Goal: Task Accomplishment & Management: Use online tool/utility

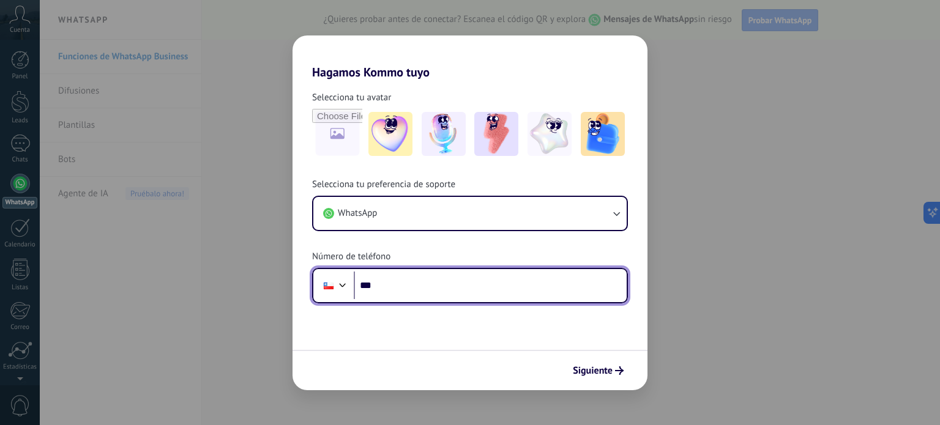
click at [415, 283] on input "***" at bounding box center [490, 286] width 273 height 28
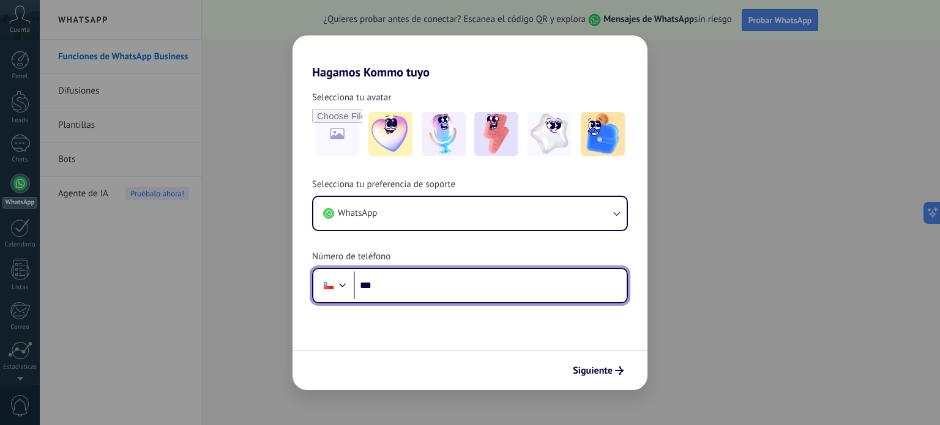
click at [415, 283] on input "***" at bounding box center [490, 286] width 273 height 28
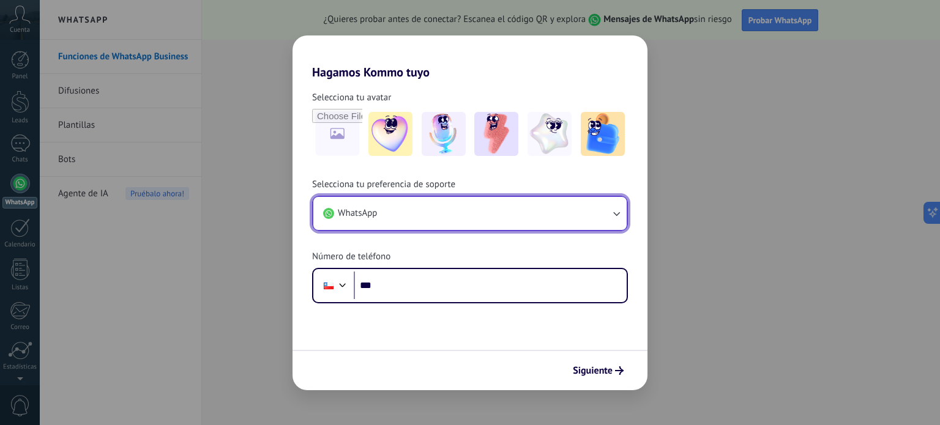
click at [600, 219] on button "WhatsApp" at bounding box center [469, 213] width 313 height 33
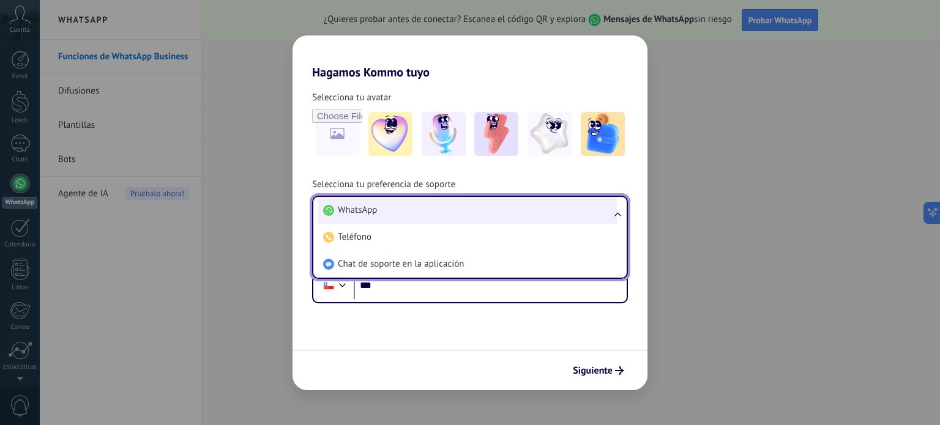
click at [392, 217] on li "WhatsApp" at bounding box center [467, 210] width 299 height 27
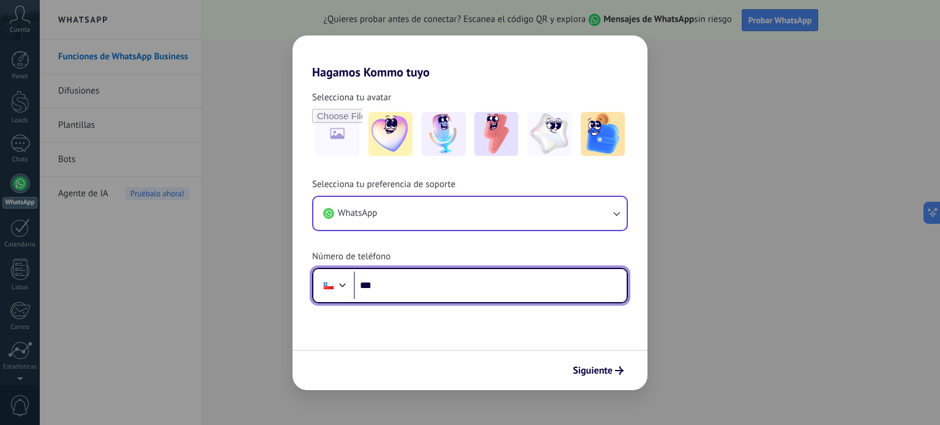
click at [407, 279] on input "***" at bounding box center [490, 286] width 273 height 28
type input "**********"
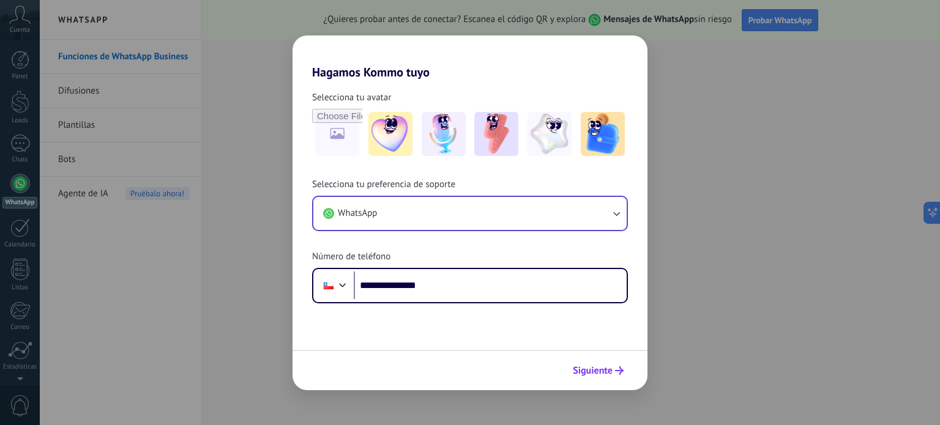
click at [579, 370] on span "Siguiente" at bounding box center [593, 371] width 40 height 9
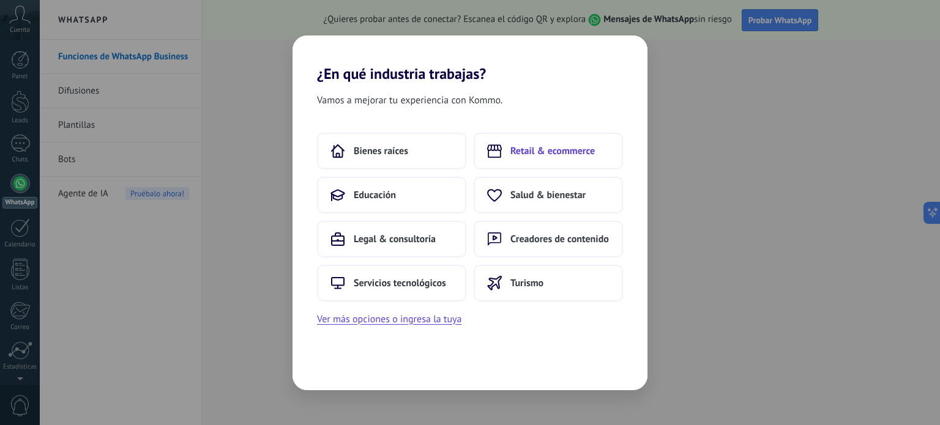
click at [546, 147] on span "Retail & ecommerce" at bounding box center [552, 151] width 84 height 12
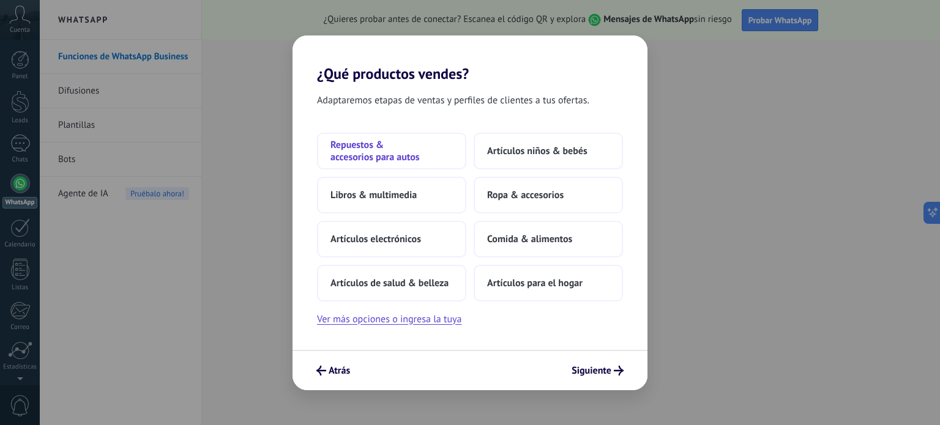
click at [377, 143] on span "Repuestos & accesorios para autos" at bounding box center [391, 151] width 122 height 24
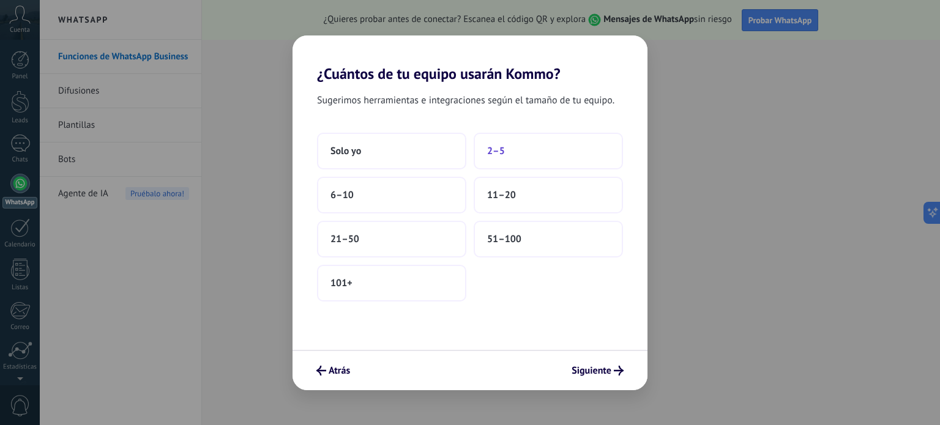
click at [500, 146] on span "2–5" at bounding box center [496, 151] width 18 height 12
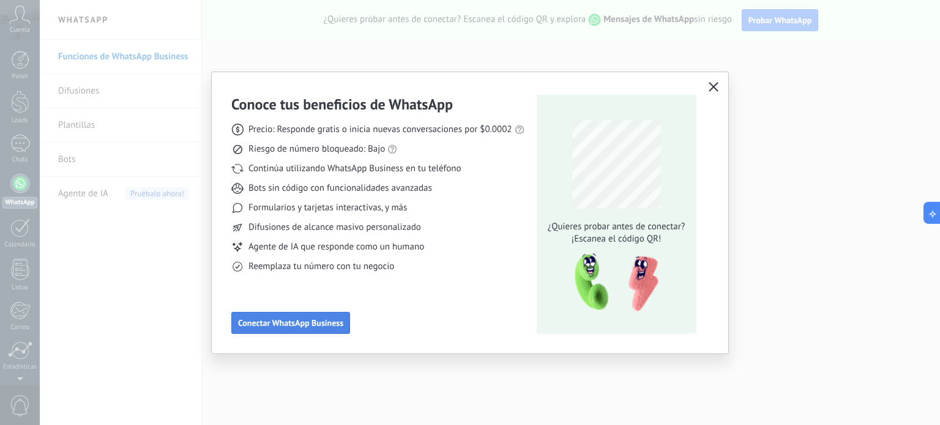
click at [304, 315] on button "Conectar WhatsApp Business" at bounding box center [290, 323] width 119 height 22
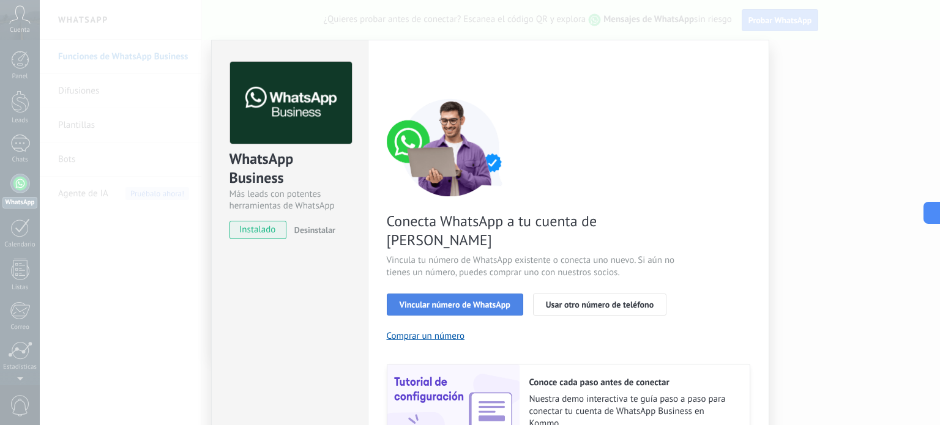
click at [488, 300] on span "Vincular número de WhatsApp" at bounding box center [455, 304] width 111 height 9
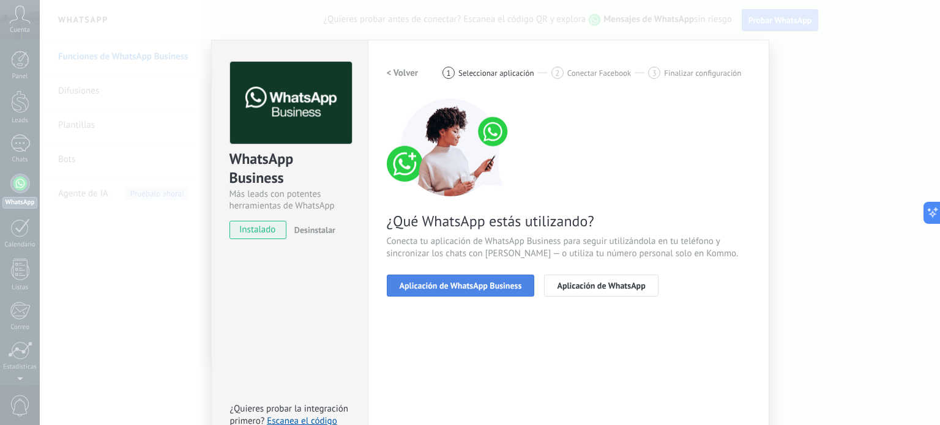
click at [472, 281] on span "Aplicación de WhatsApp Business" at bounding box center [461, 285] width 122 height 9
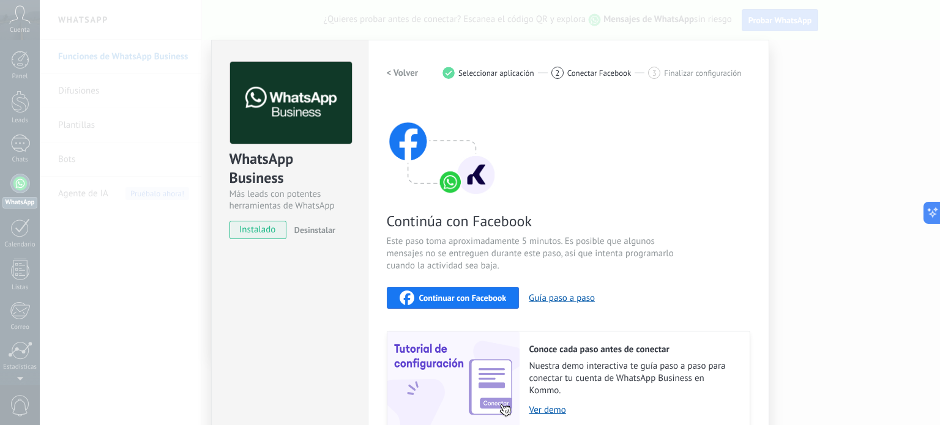
click at [250, 230] on span "instalado" at bounding box center [258, 230] width 56 height 18
click at [182, 171] on div "WhatsApp Business Más leads con potentes herramientas de WhatsApp instalado Des…" at bounding box center [490, 212] width 900 height 425
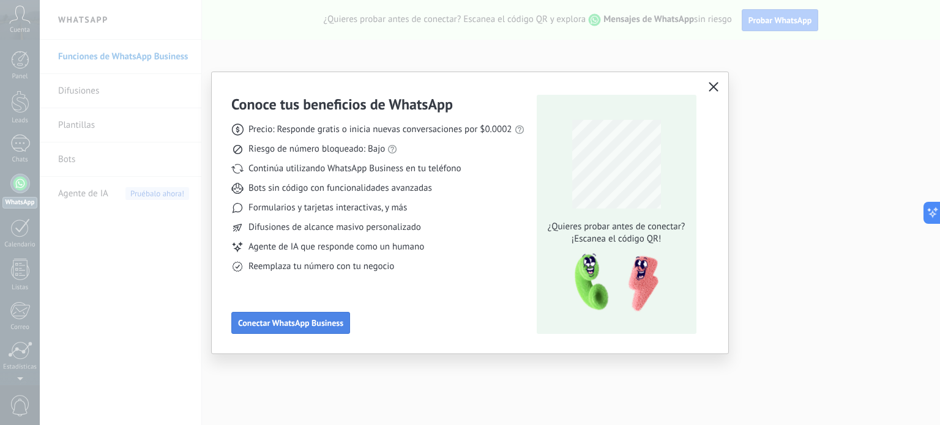
click at [297, 315] on button "Conectar WhatsApp Business" at bounding box center [290, 323] width 119 height 22
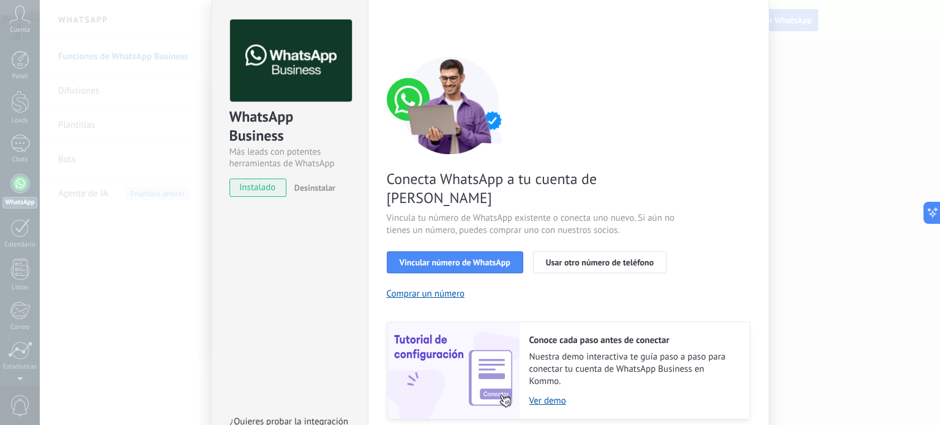
scroll to position [61, 0]
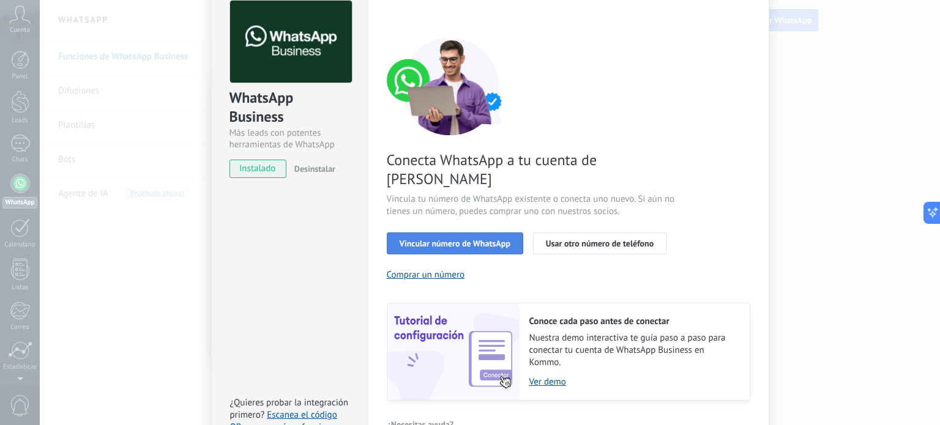
click at [482, 239] on span "Vincular número de WhatsApp" at bounding box center [455, 243] width 111 height 9
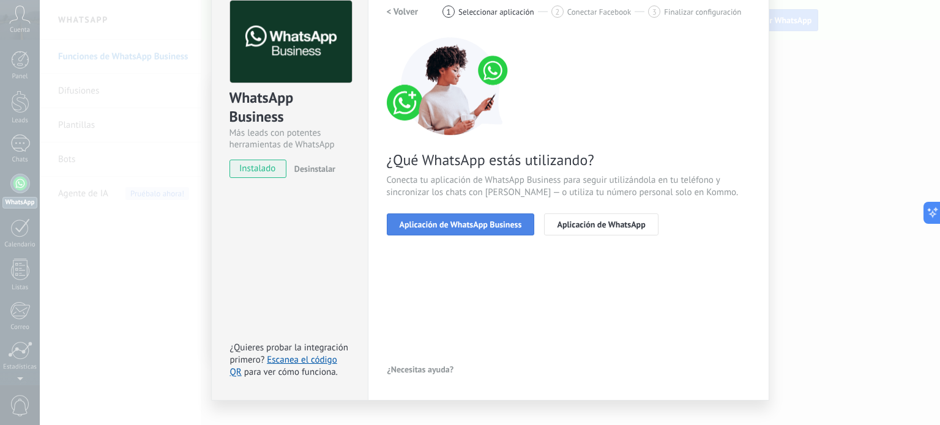
click at [493, 223] on span "Aplicación de WhatsApp Business" at bounding box center [461, 224] width 122 height 9
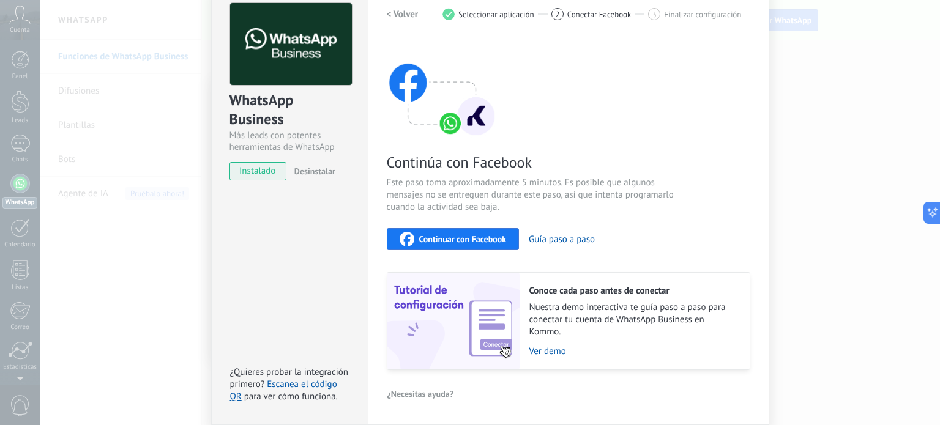
scroll to position [42, 0]
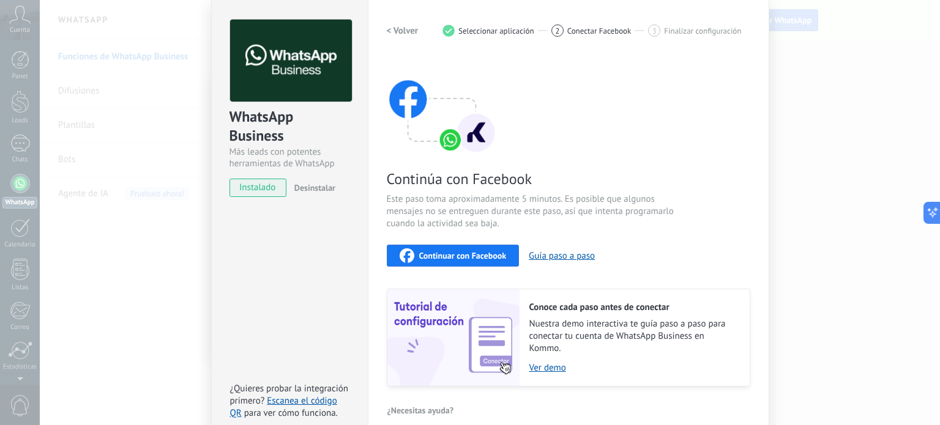
click at [389, 28] on h2 "< Volver" at bounding box center [403, 31] width 32 height 12
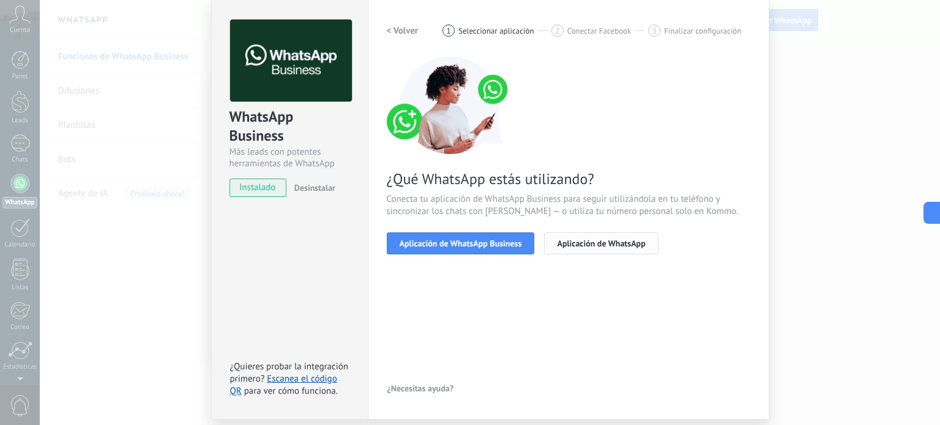
click at [602, 240] on span "Aplicación de WhatsApp" at bounding box center [601, 243] width 88 height 9
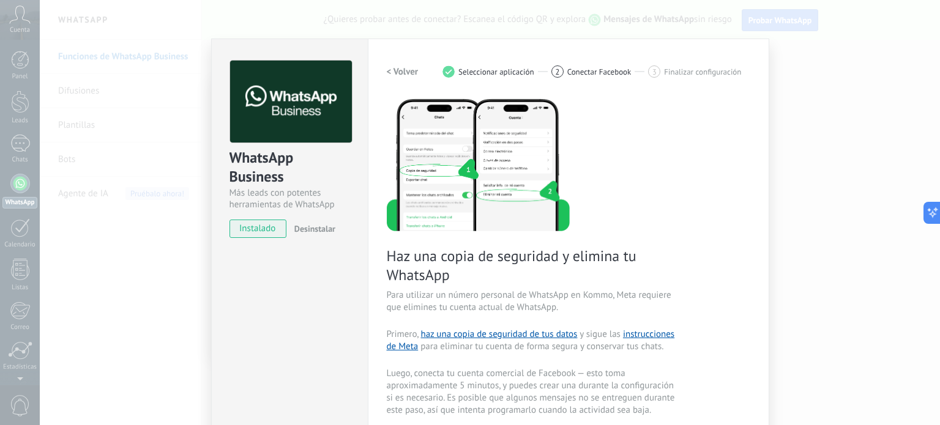
scroll to position [0, 0]
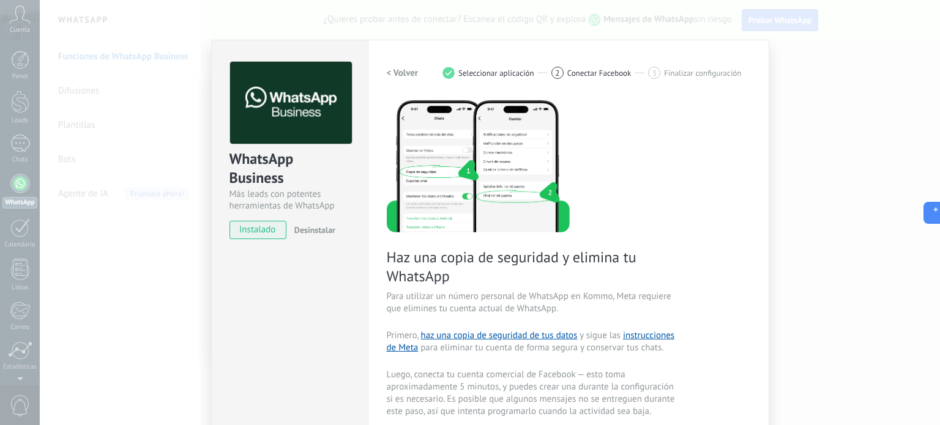
click at [414, 70] on h2 "< Volver" at bounding box center [403, 73] width 32 height 12
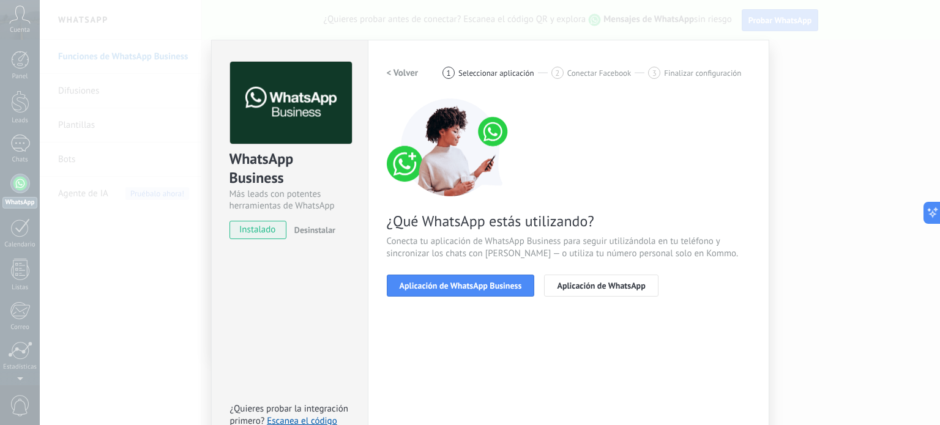
click at [387, 72] on h2 "< Volver" at bounding box center [403, 73] width 32 height 12
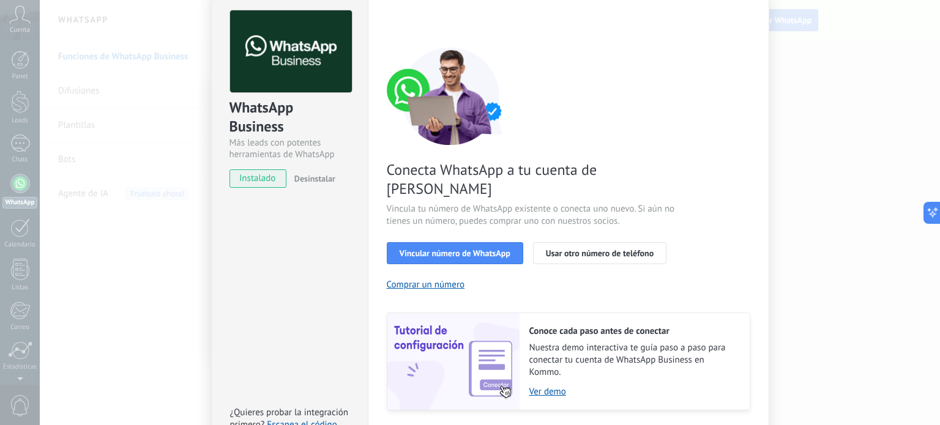
scroll to position [117, 0]
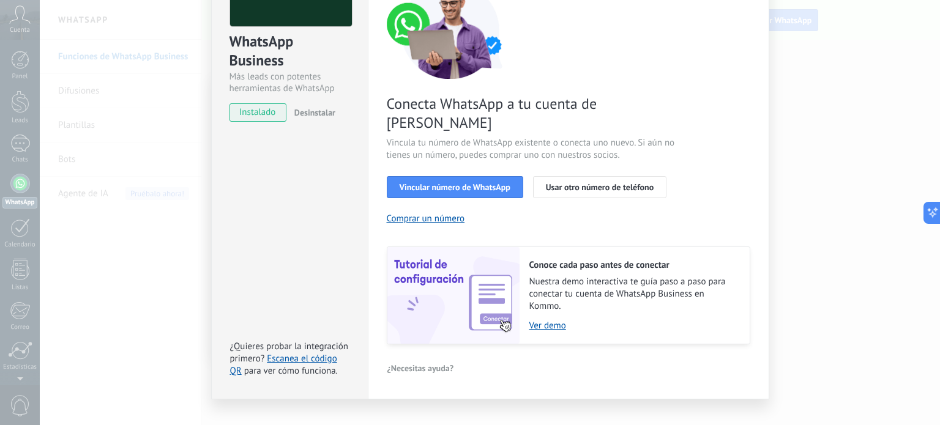
click at [269, 106] on span "instalado" at bounding box center [258, 112] width 56 height 18
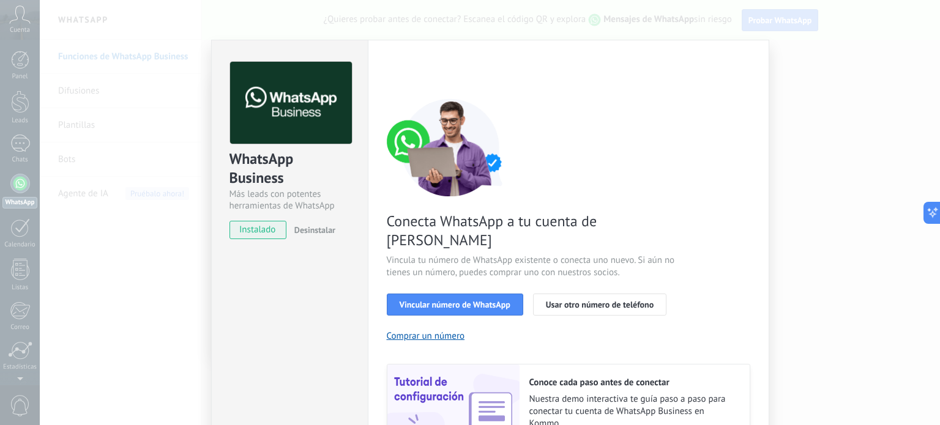
click at [717, 75] on div "< Volver 1 Seleccionar aplicación 2 Conectar Facebook 3 Finalizar configuración" at bounding box center [568, 73] width 363 height 22
click at [854, 83] on div "WhatsApp Business Más leads con potentes herramientas de WhatsApp instalado Des…" at bounding box center [490, 212] width 900 height 425
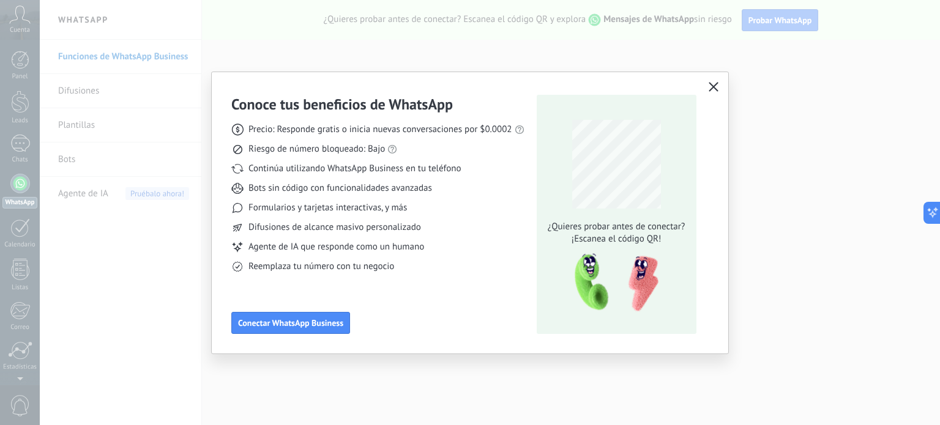
click at [933, 136] on div "Conoce tus beneficios de WhatsApp Precio: Responde gratis o inicia nuevas conve…" at bounding box center [470, 212] width 940 height 425
click at [707, 86] on button "button" at bounding box center [714, 87] width 16 height 17
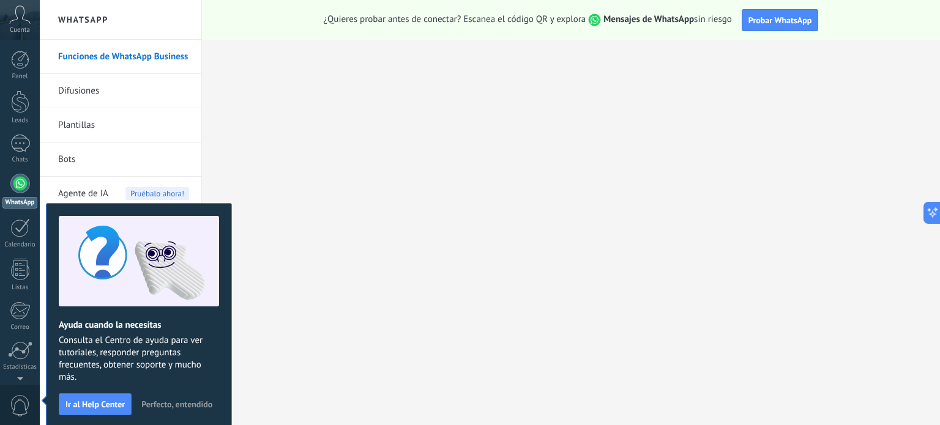
click at [23, 182] on div at bounding box center [20, 184] width 20 height 20
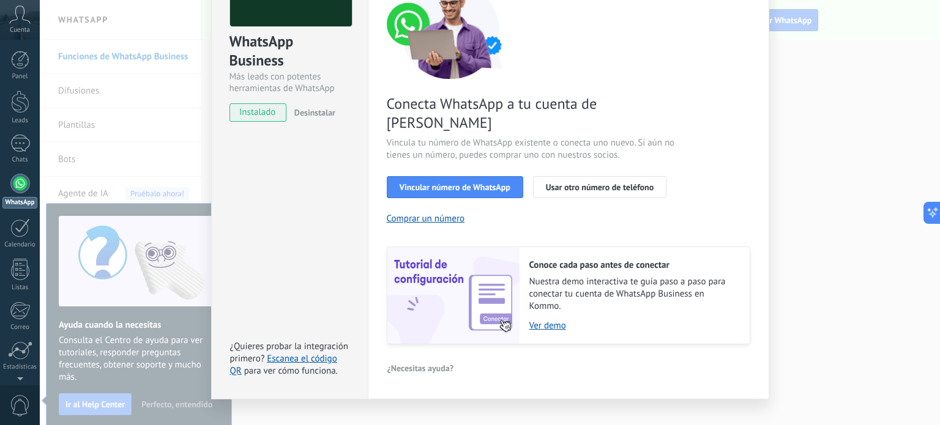
scroll to position [117, 0]
click at [553, 176] on button "Usar otro número de teléfono" at bounding box center [599, 187] width 133 height 22
click at [458, 183] on span "Vincular número de WhatsApp" at bounding box center [455, 187] width 111 height 9
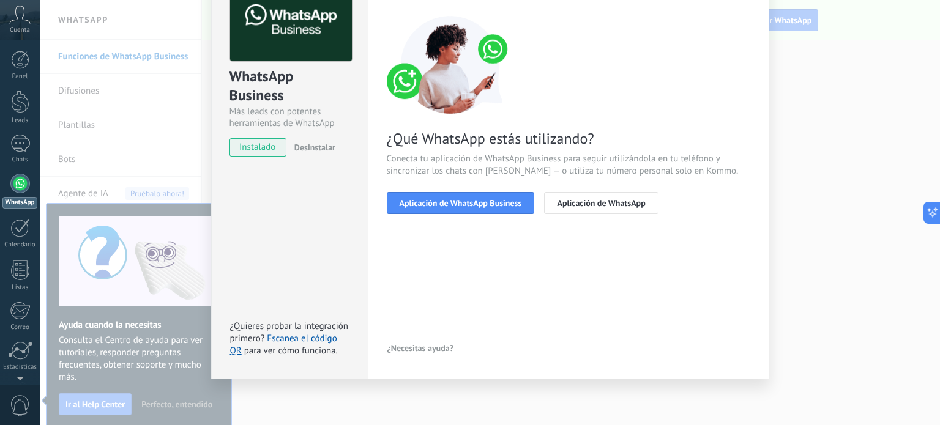
scroll to position [82, 0]
click at [437, 209] on button "Aplicación de WhatsApp Business" at bounding box center [461, 204] width 148 height 22
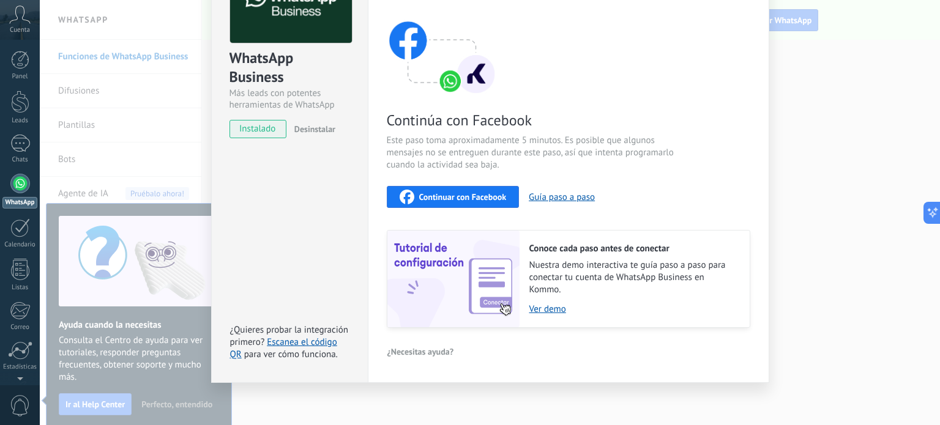
scroll to position [103, 0]
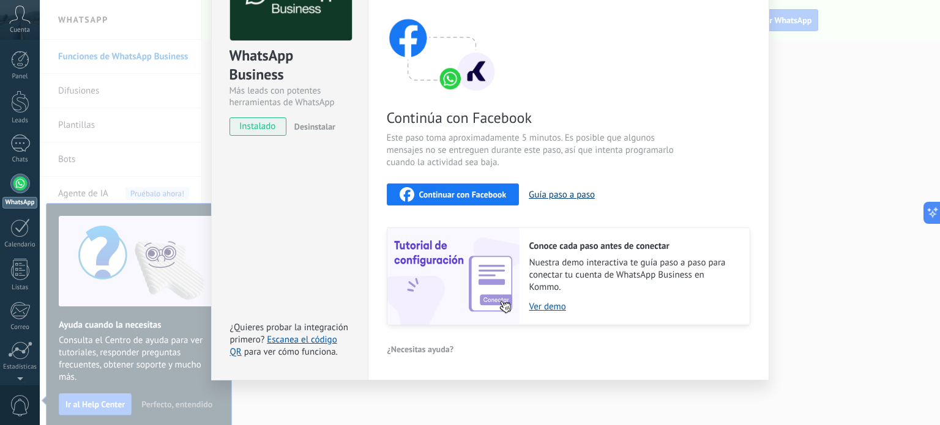
click at [561, 194] on button "Guía paso a paso" at bounding box center [562, 195] width 66 height 12
click at [827, 131] on div "WhatsApp Business Más leads con potentes herramientas de WhatsApp instalado Des…" at bounding box center [490, 212] width 900 height 425
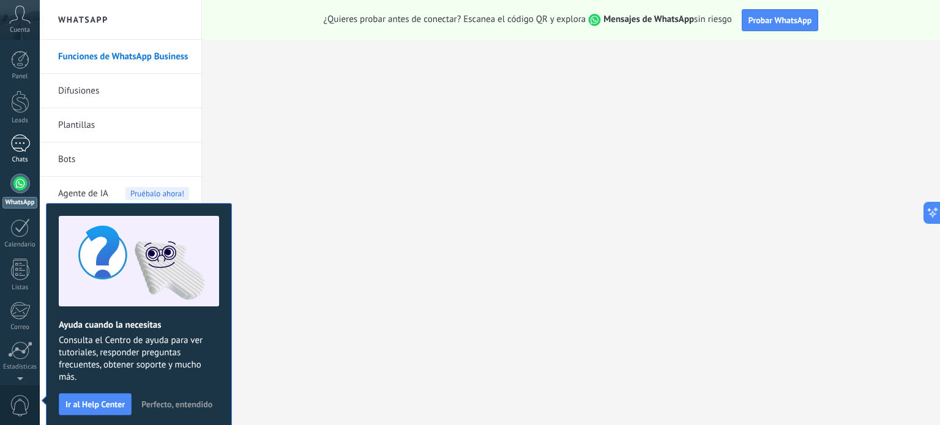
click at [17, 158] on div "Chats" at bounding box center [19, 160] width 35 height 8
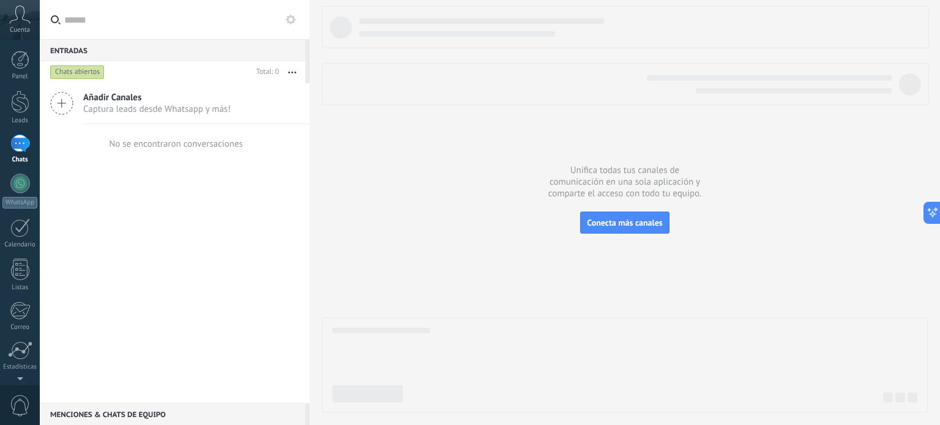
click at [134, 103] on span "Captura leads desde Whatsapp y más!" at bounding box center [156, 109] width 147 height 12
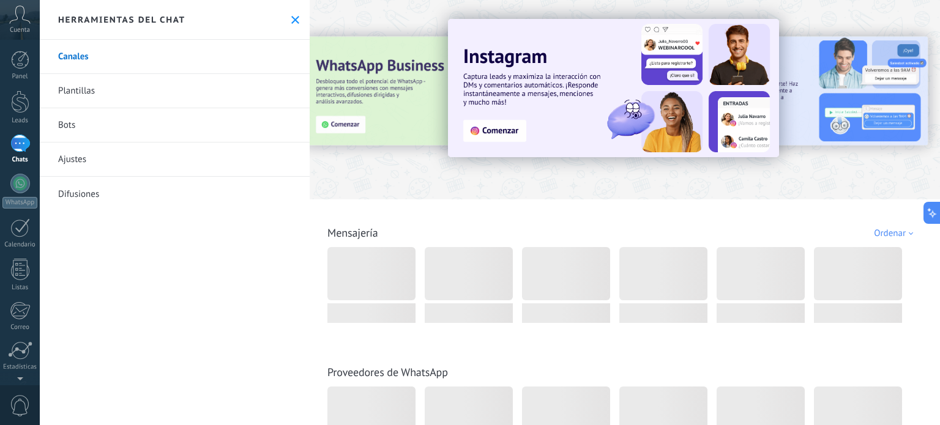
click at [291, 22] on use at bounding box center [295, 20] width 8 height 8
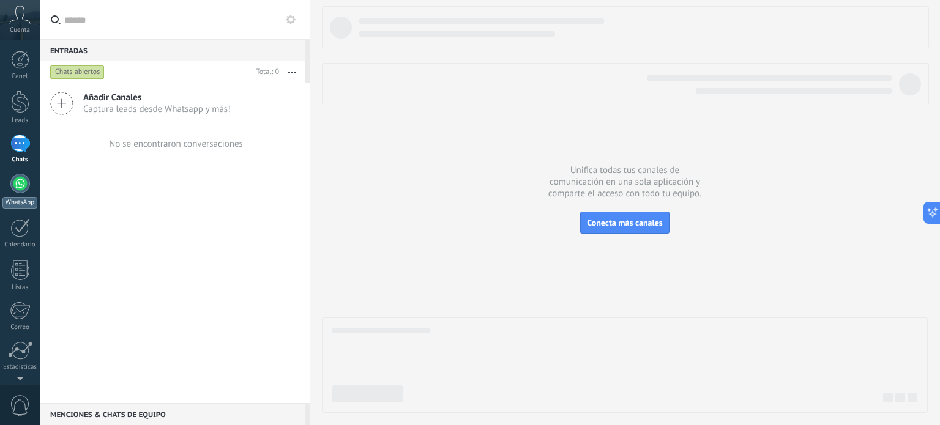
click at [12, 191] on link "WhatsApp" at bounding box center [20, 191] width 40 height 35
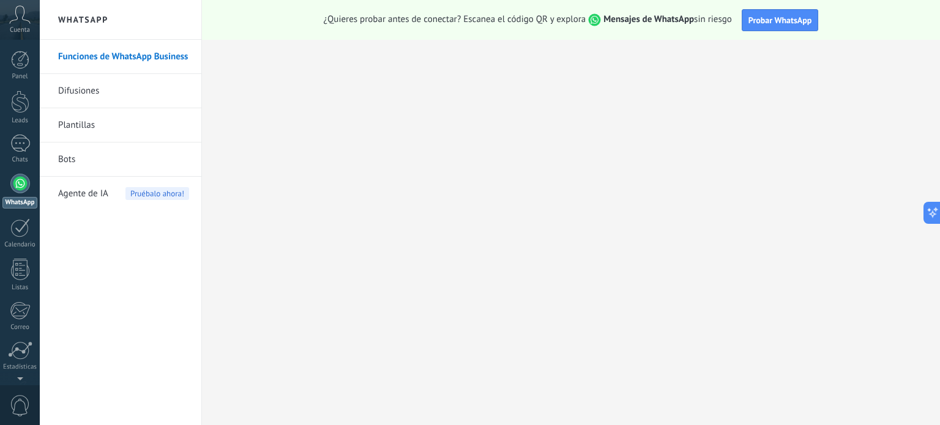
click at [17, 179] on div at bounding box center [20, 184] width 20 height 20
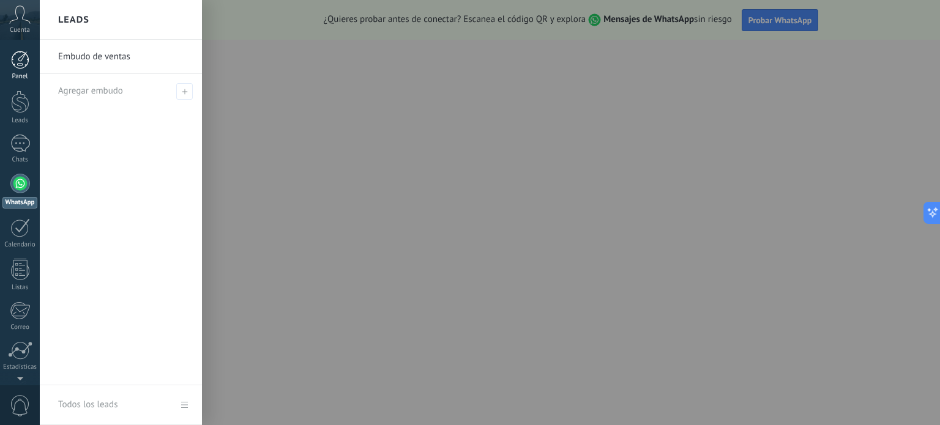
click at [17, 61] on div at bounding box center [20, 60] width 18 height 18
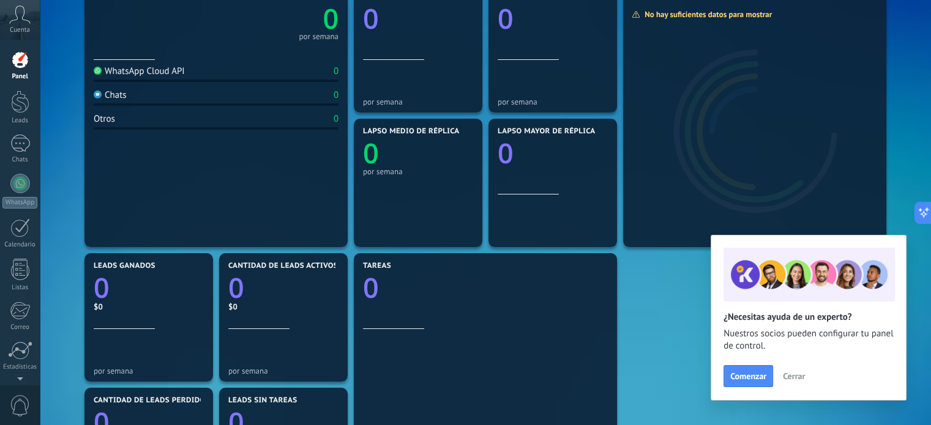
scroll to position [122, 0]
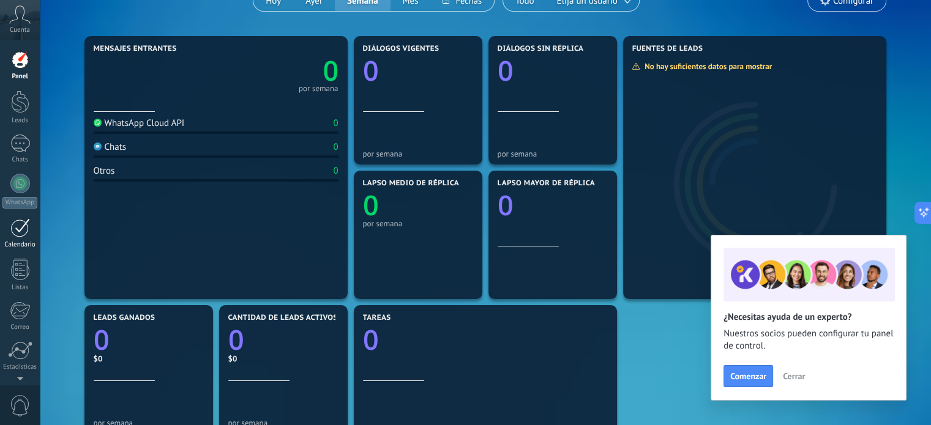
click at [10, 222] on div at bounding box center [20, 227] width 20 height 19
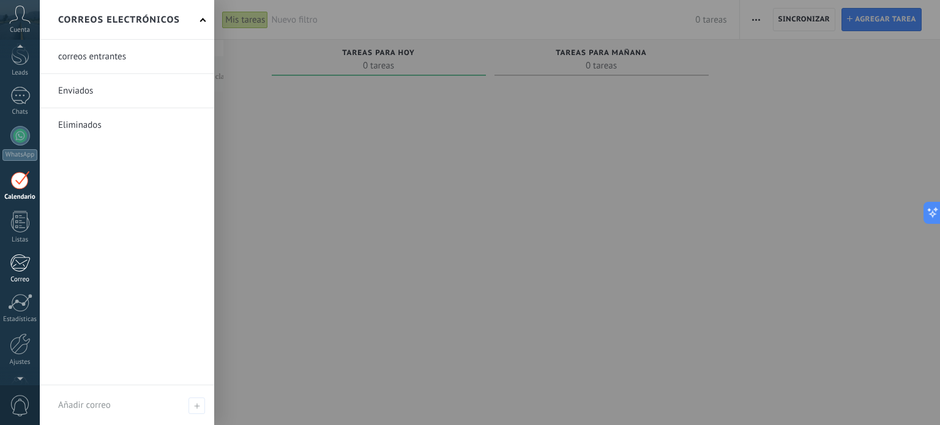
scroll to position [61, 0]
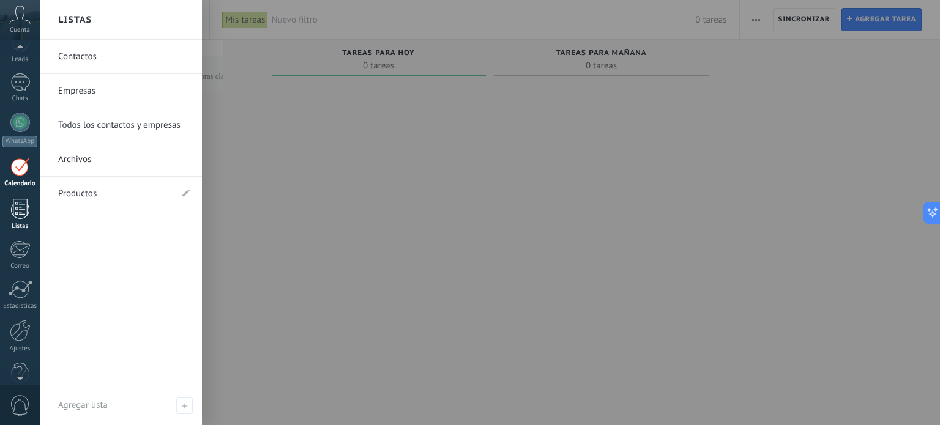
click at [15, 207] on div at bounding box center [20, 208] width 18 height 21
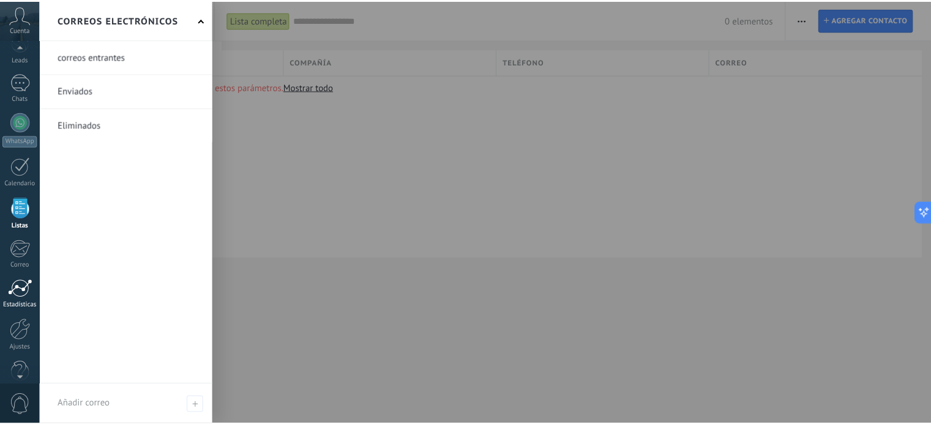
scroll to position [83, 0]
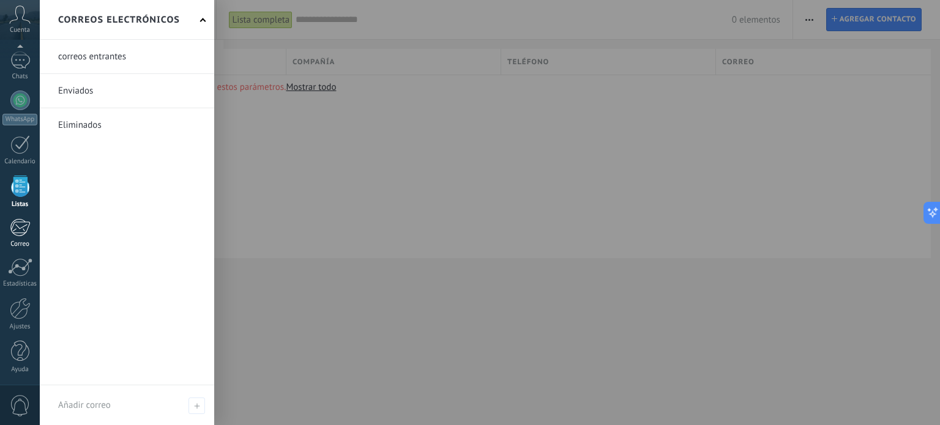
click at [21, 238] on link "Correo" at bounding box center [20, 233] width 40 height 30
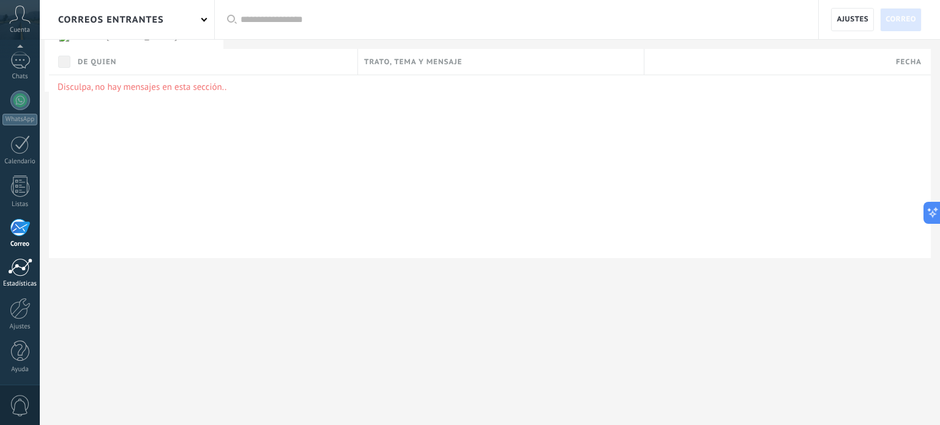
click at [17, 278] on link "Estadísticas" at bounding box center [20, 273] width 40 height 30
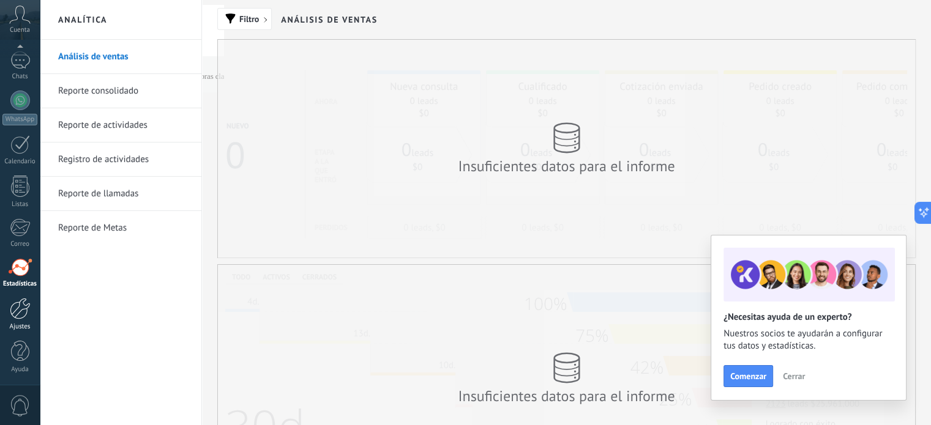
click at [20, 308] on div at bounding box center [20, 308] width 21 height 21
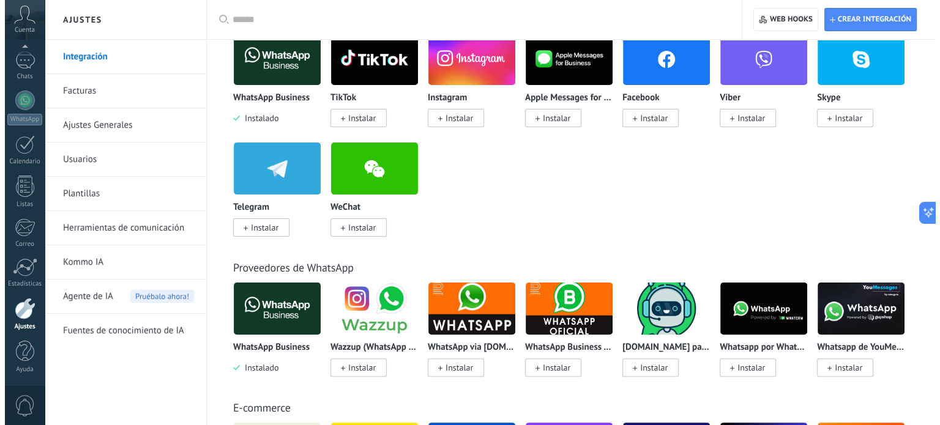
scroll to position [367, 0]
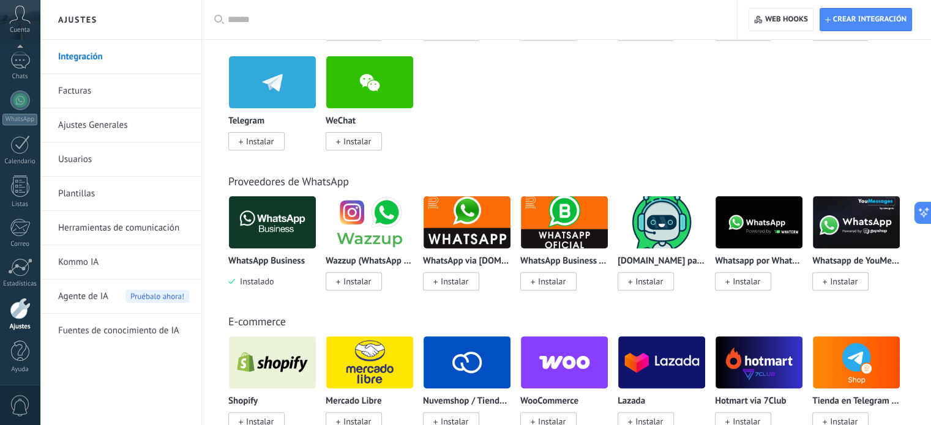
click at [272, 236] on img at bounding box center [272, 222] width 87 height 59
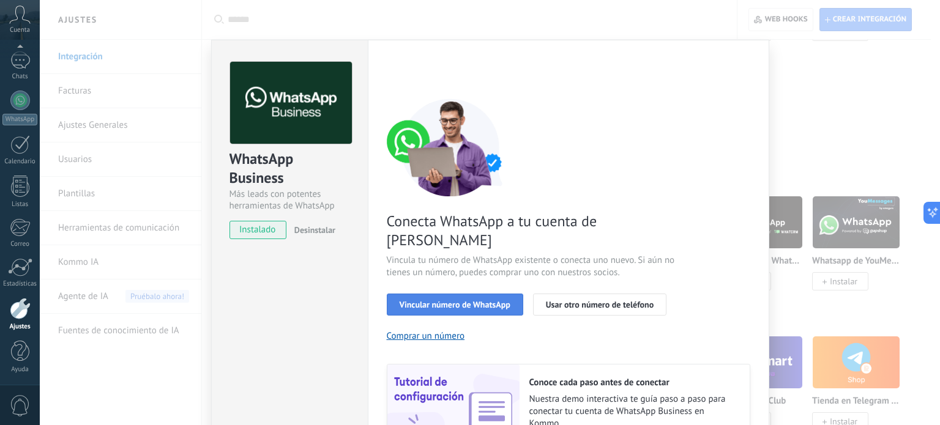
click at [482, 294] on button "Vincular número de WhatsApp" at bounding box center [455, 305] width 136 height 22
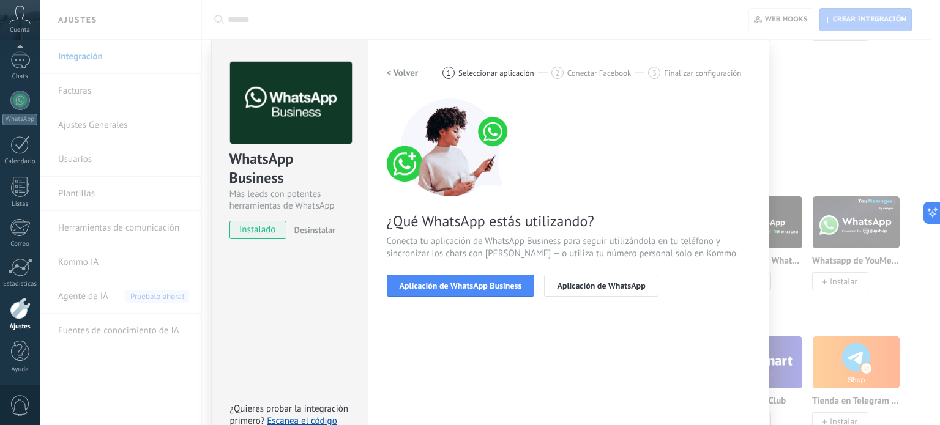
click at [482, 298] on div "< Volver 1 Seleccionar aplicación 2 Conectar Facebook 3 Finalizar configuración…" at bounding box center [568, 187] width 363 height 250
click at [479, 283] on span "Aplicación de WhatsApp Business" at bounding box center [461, 285] width 122 height 9
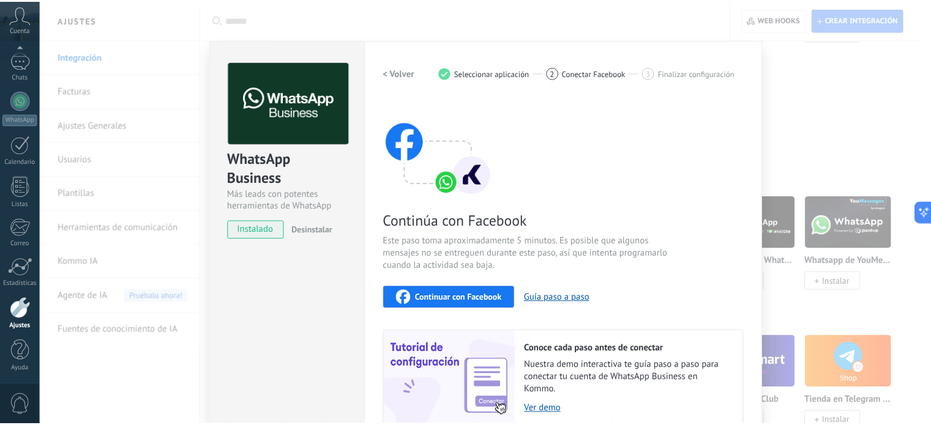
scroll to position [0, 0]
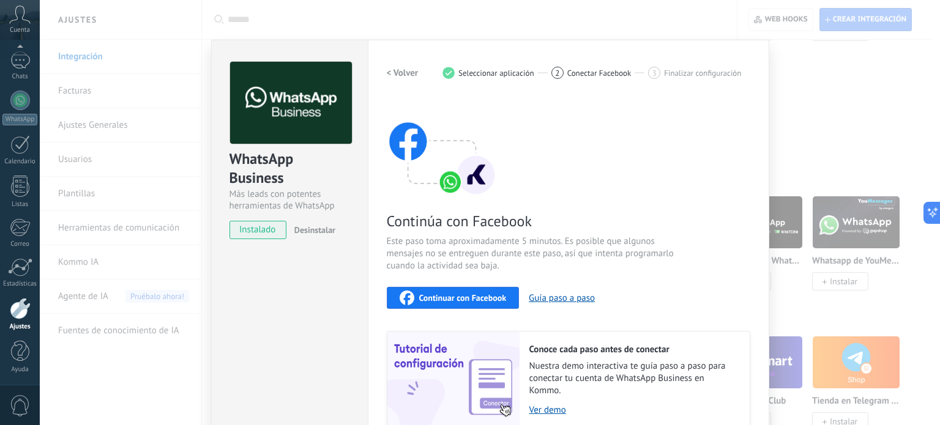
click at [455, 310] on div "Continúa con Facebook Este paso toma aproximadamente 5 minutos. Es posible que …" at bounding box center [568, 264] width 363 height 330
click at [456, 303] on div "Continuar con Facebook" at bounding box center [453, 298] width 107 height 15
click at [884, 62] on div "WhatsApp Business Más leads con potentes herramientas de WhatsApp instalado Des…" at bounding box center [490, 212] width 900 height 425
